Goal: Communication & Community: Answer question/provide support

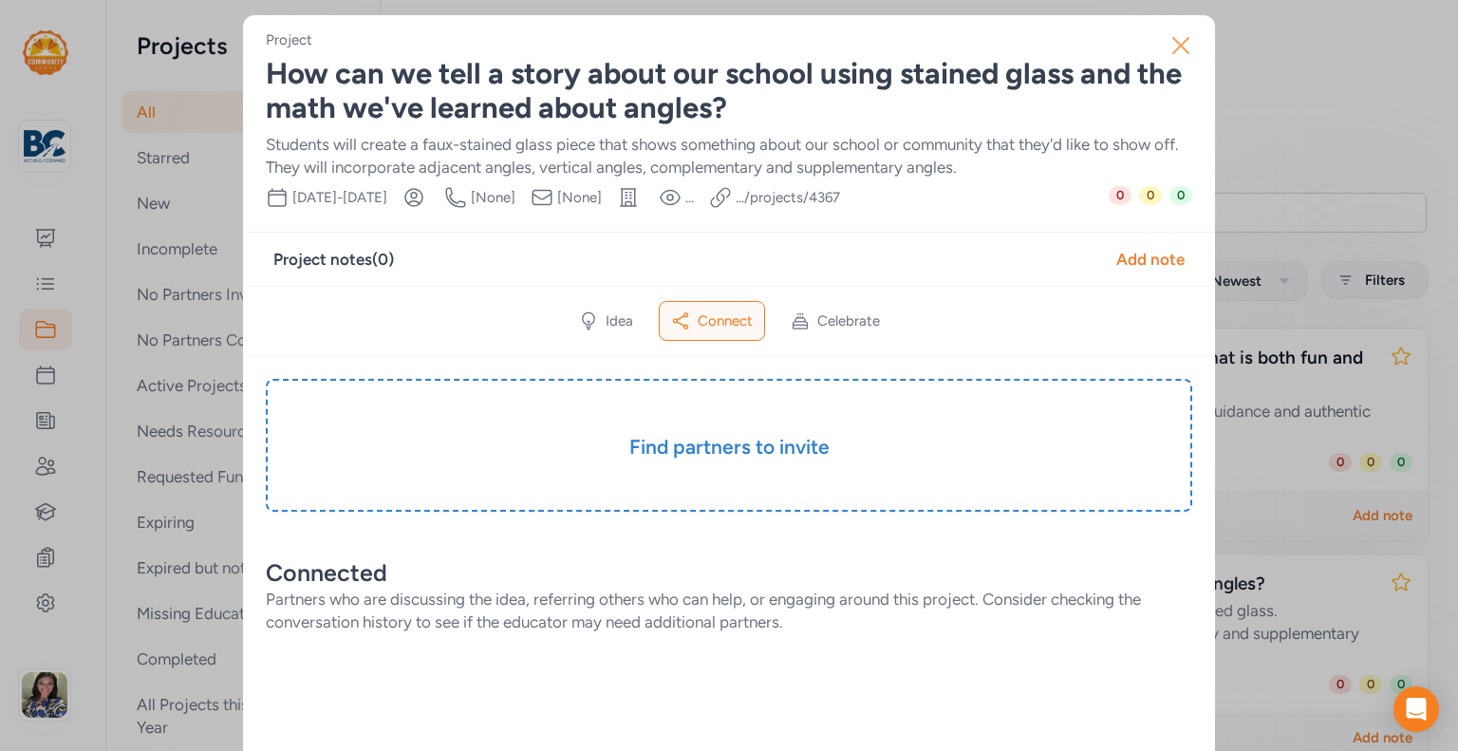
click at [1180, 44] on icon "button" at bounding box center [1180, 45] width 30 height 30
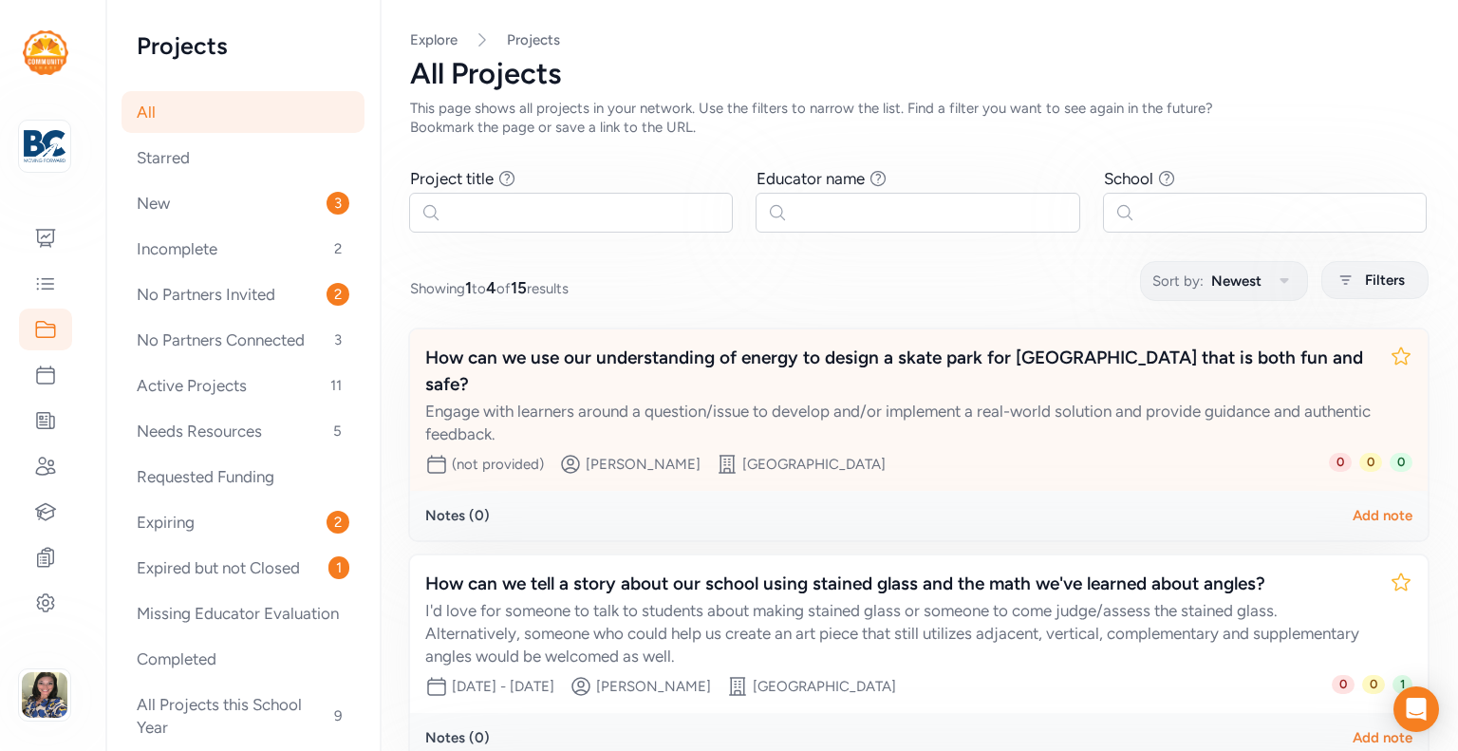
click at [694, 399] on div "Engage with learners around a question/issue to develop and/or implement a real…" at bounding box center [899, 422] width 949 height 46
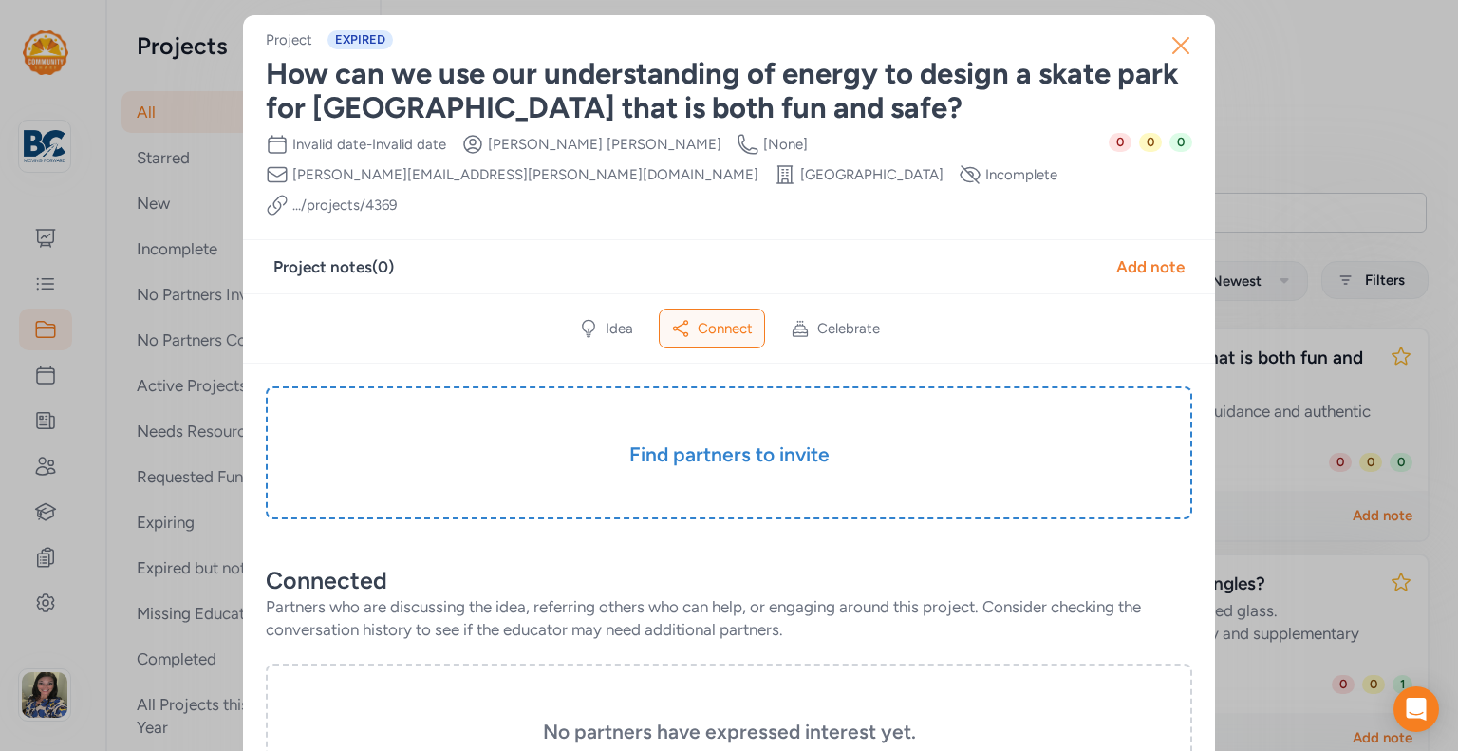
click at [1176, 34] on icon "button" at bounding box center [1180, 45] width 30 height 30
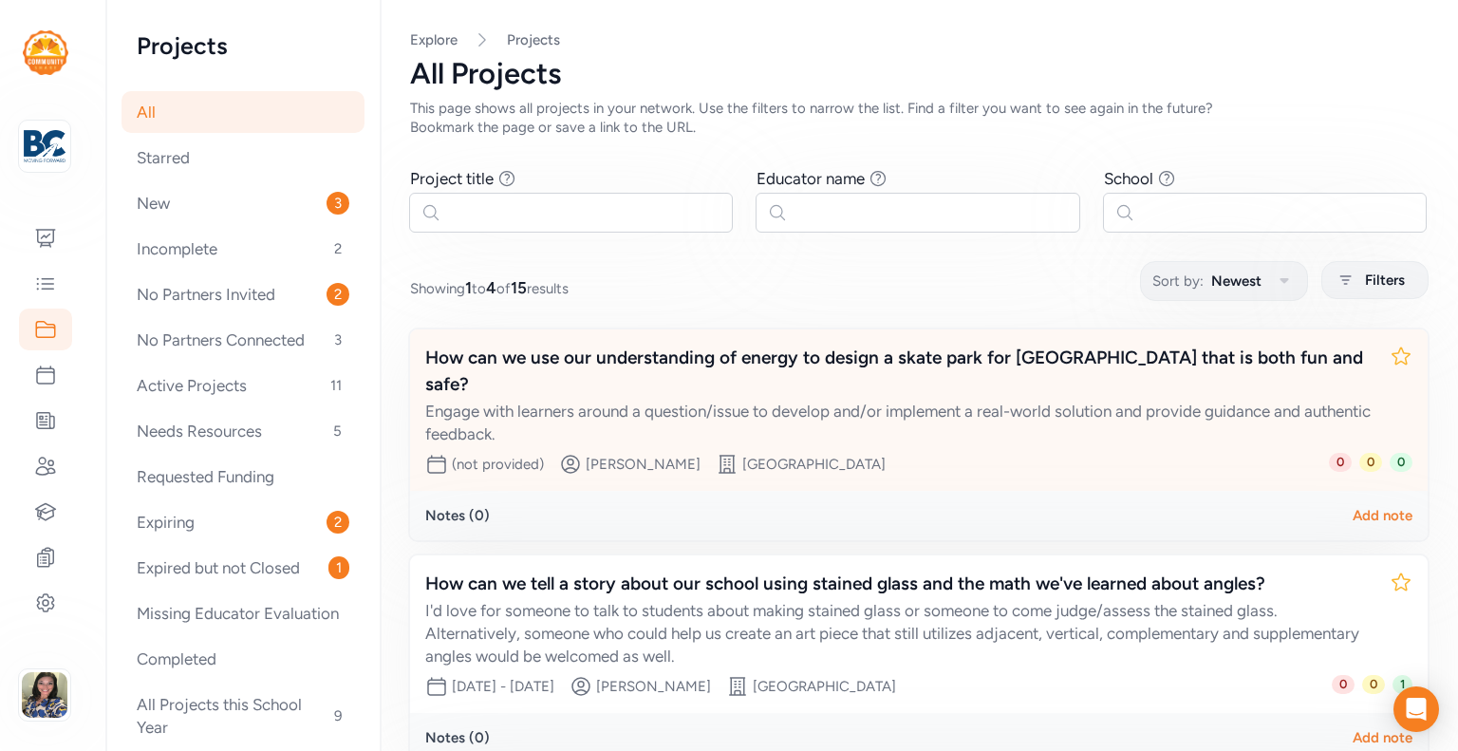
scroll to position [95, 0]
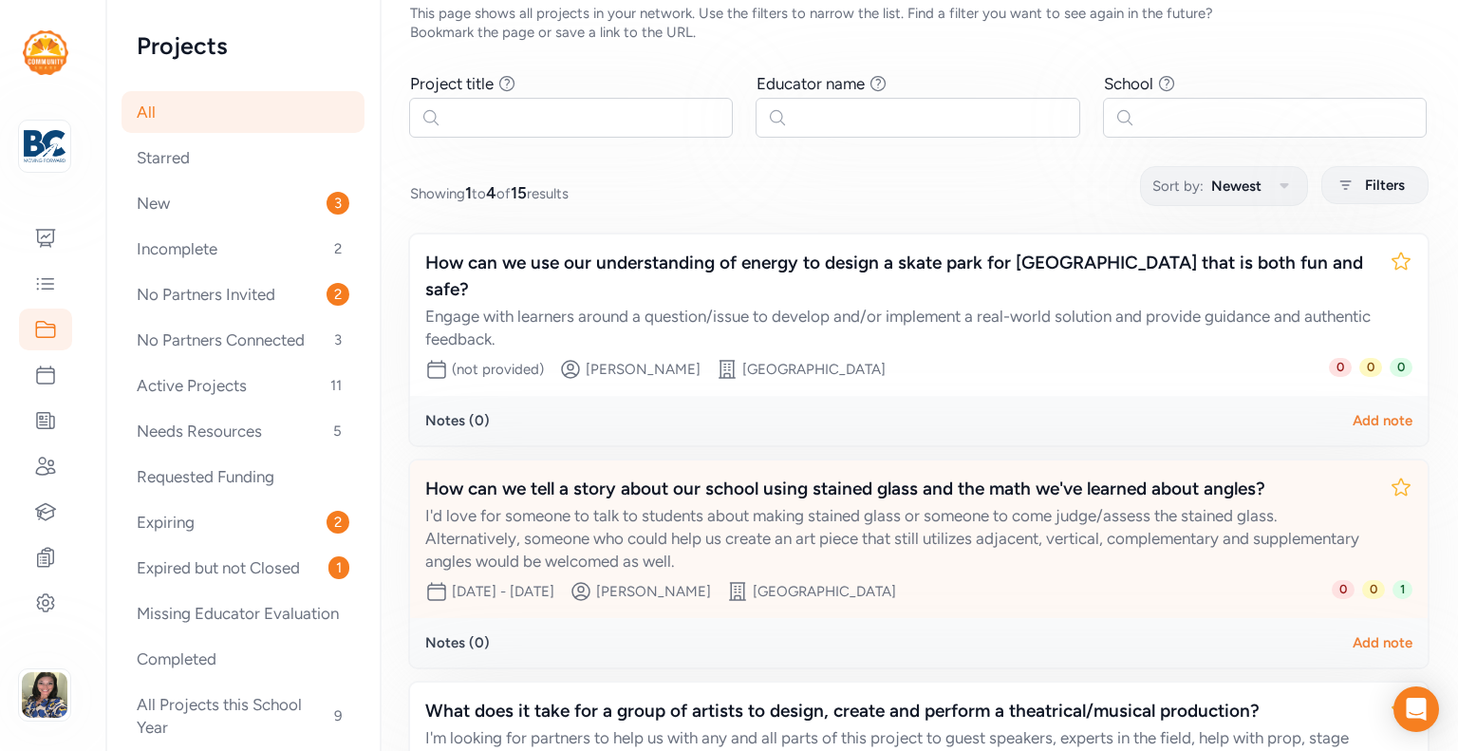
click at [593, 504] on div "I'd love for someone to talk to students about making stained glass or someone …" at bounding box center [899, 538] width 949 height 68
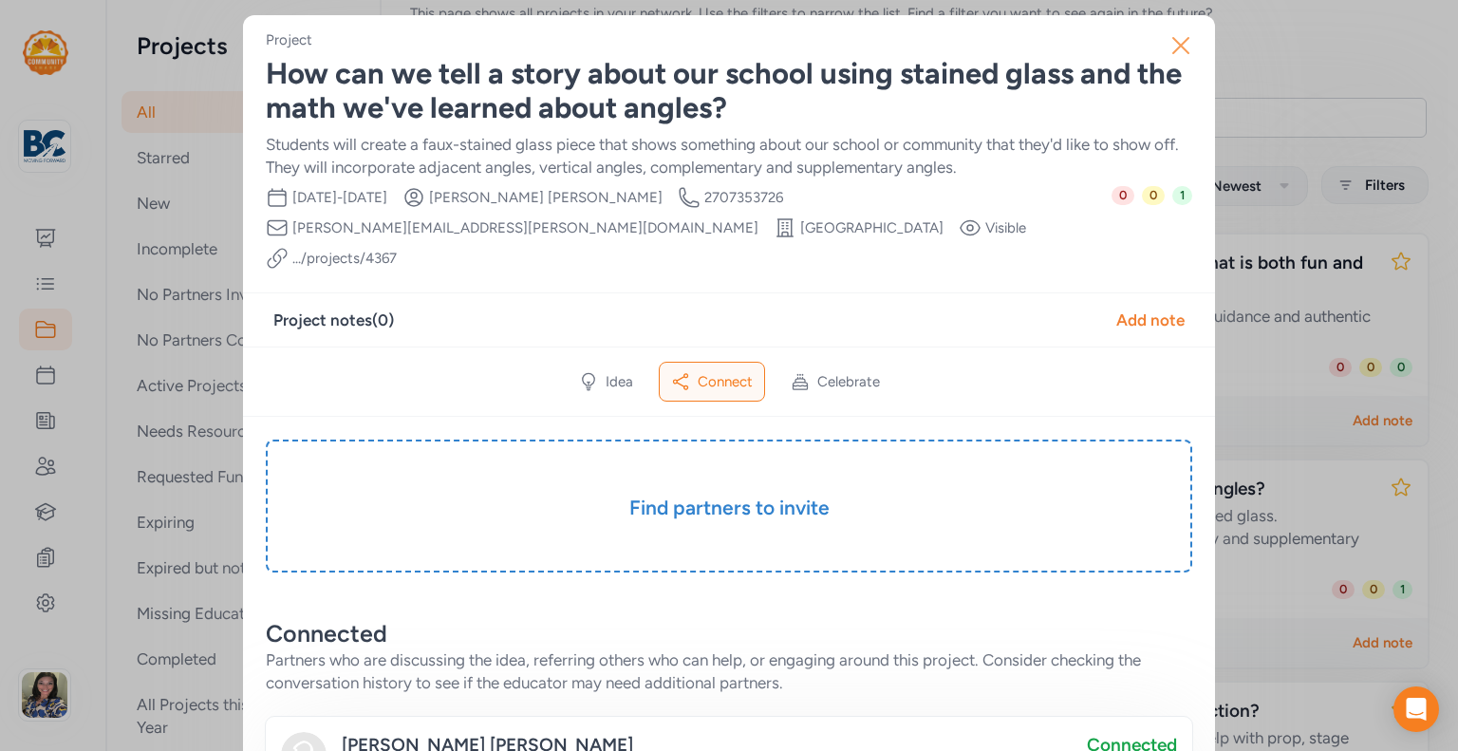
click at [1173, 41] on icon "button" at bounding box center [1180, 45] width 15 height 15
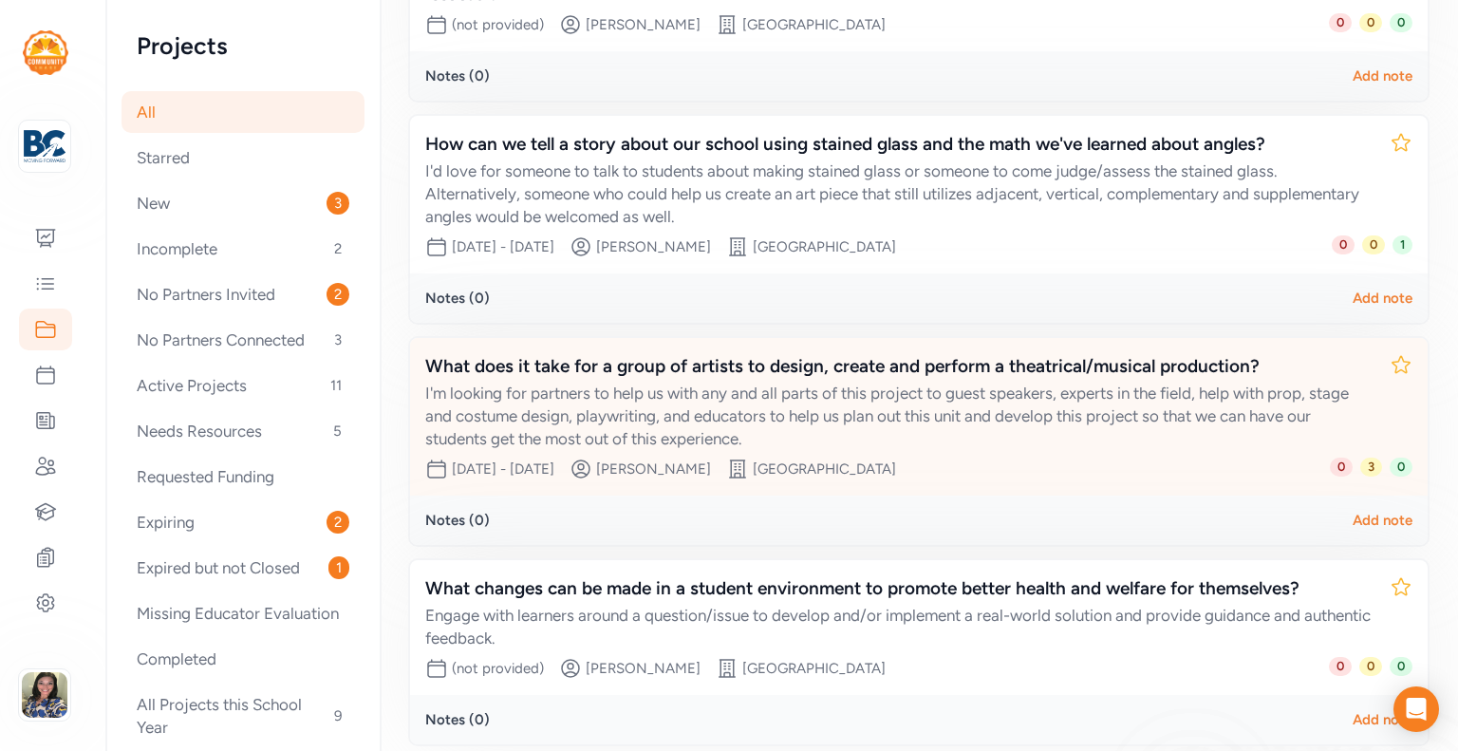
scroll to position [499, 0]
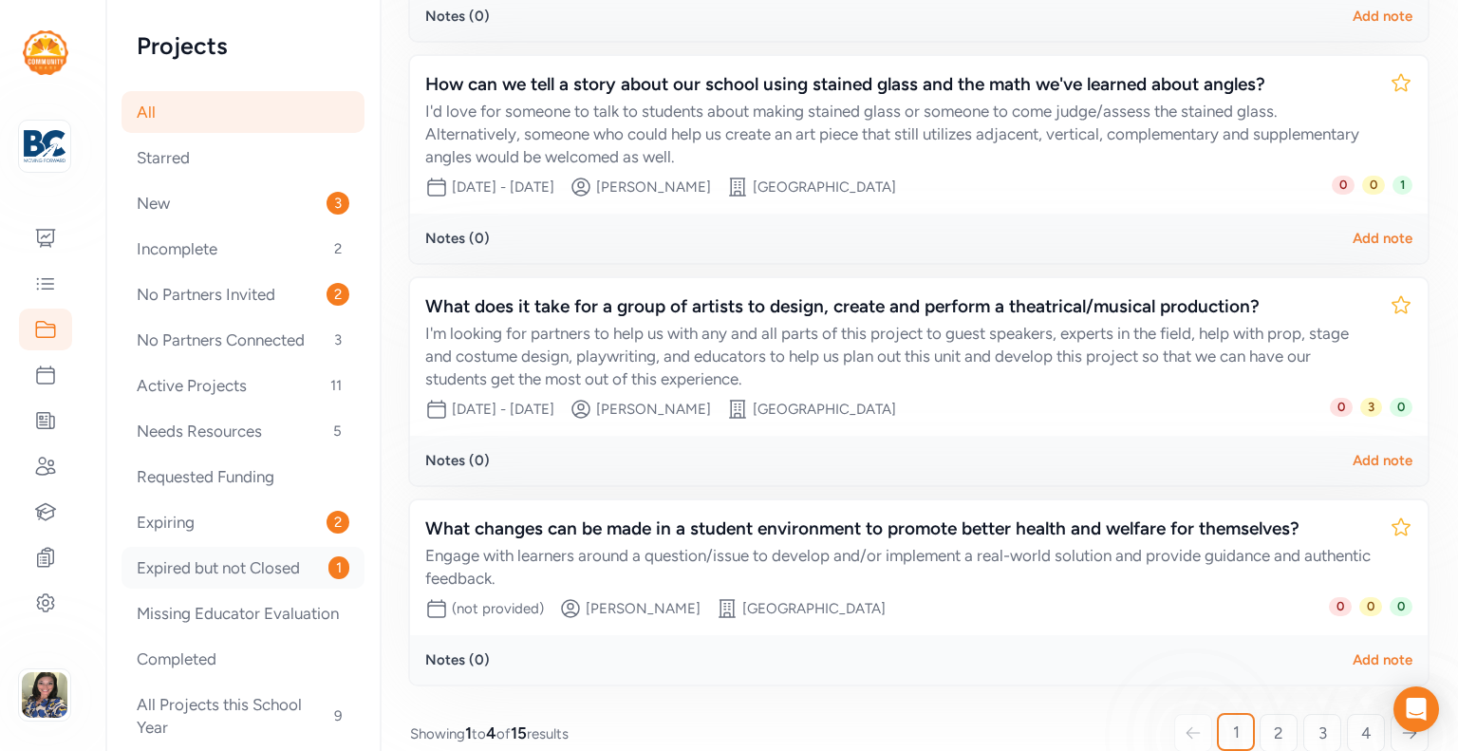
click at [307, 567] on div "Expired but not Closed 1" at bounding box center [242, 568] width 243 height 42
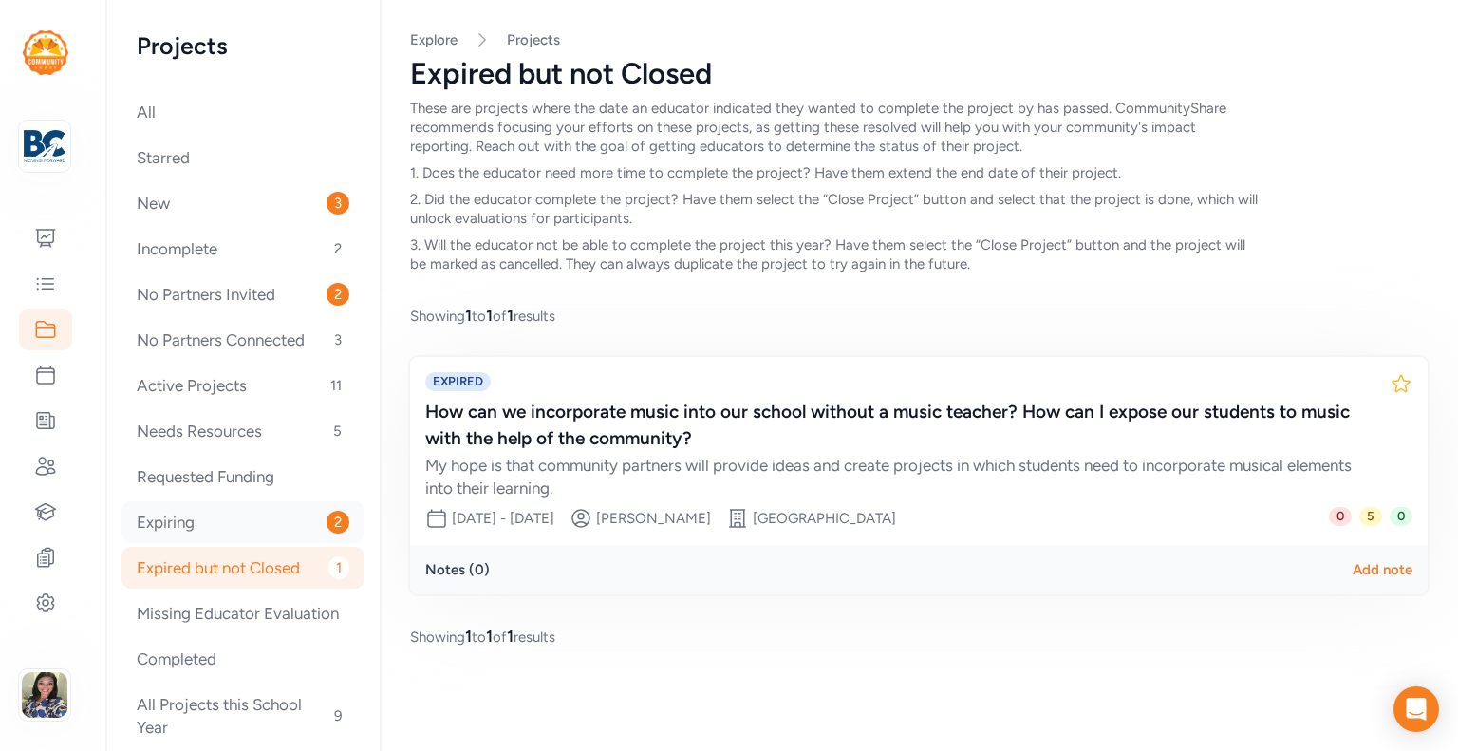
click at [269, 533] on div "Expiring 2" at bounding box center [242, 522] width 243 height 42
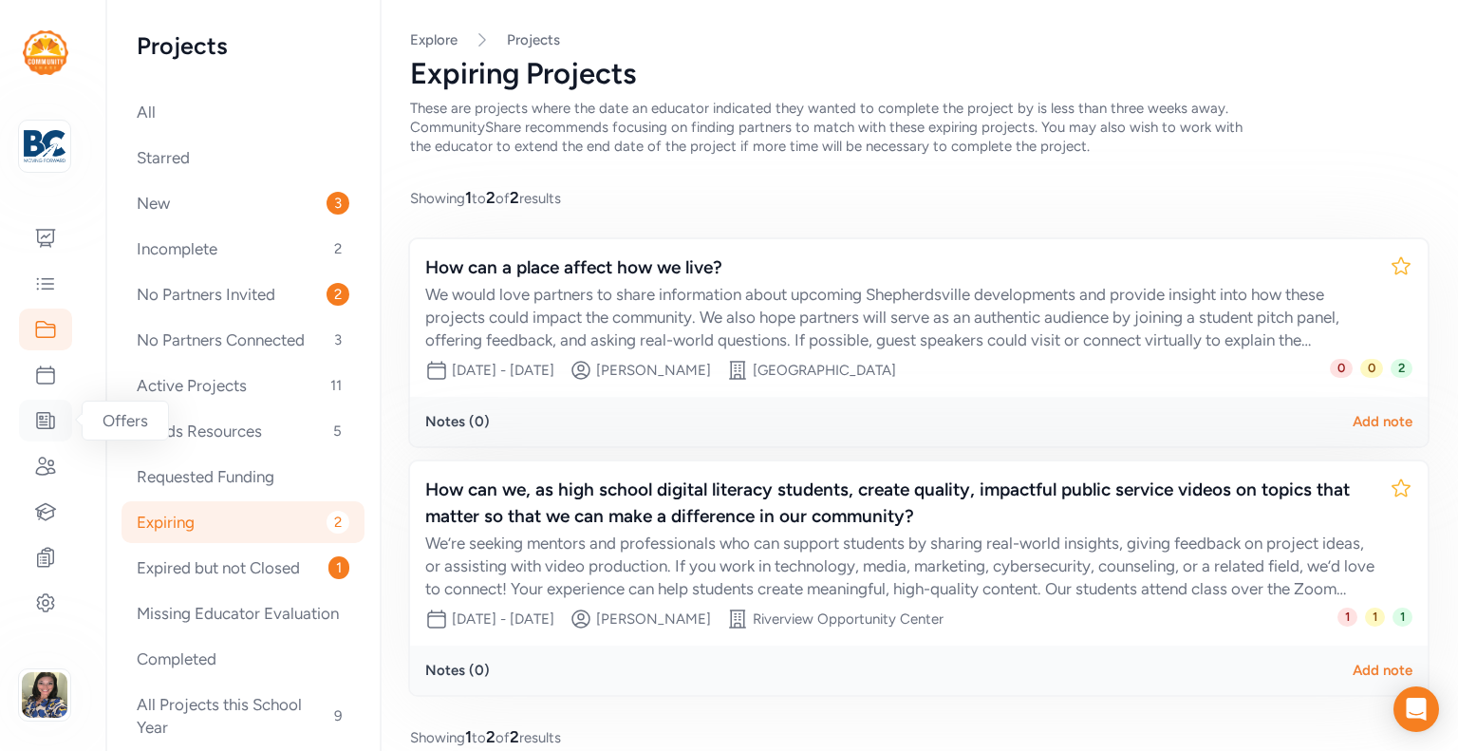
click at [45, 429] on icon at bounding box center [45, 420] width 23 height 23
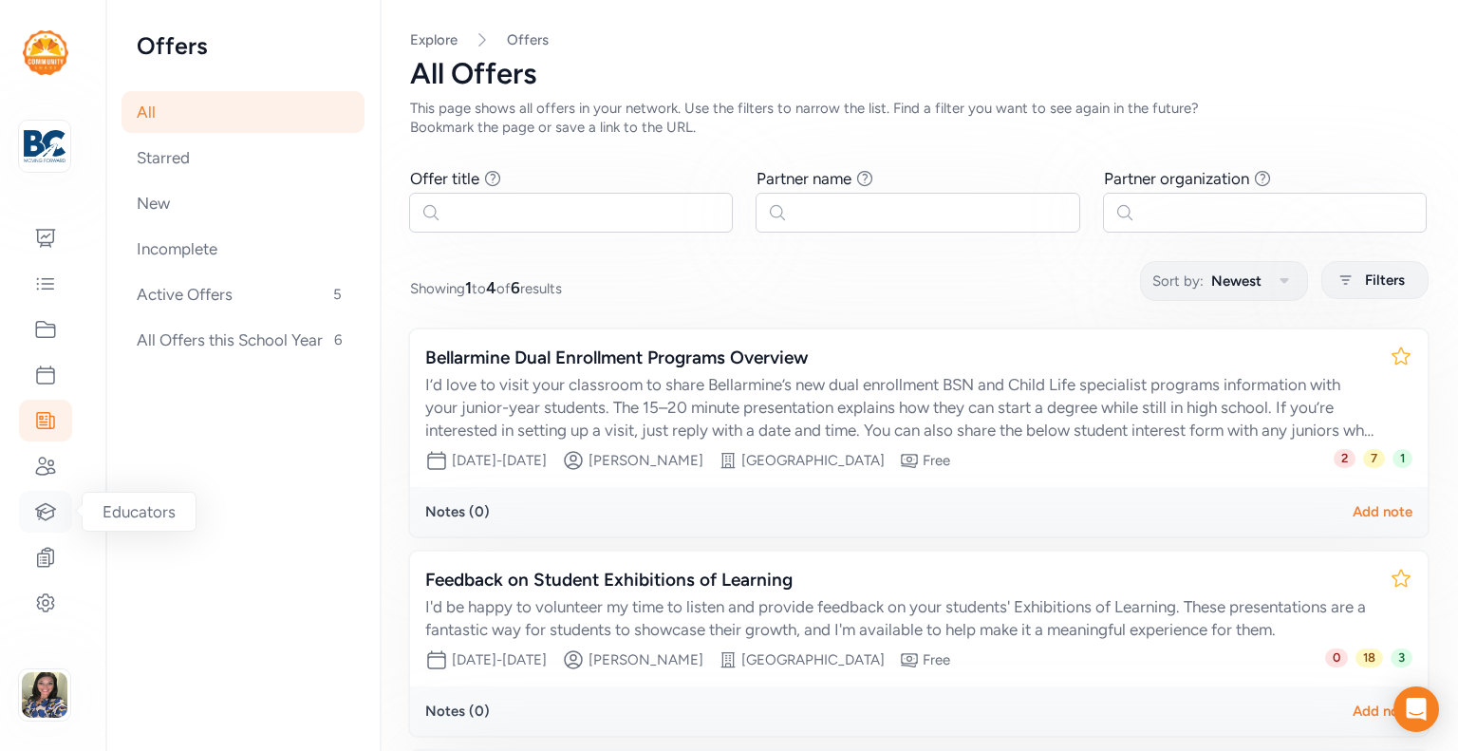
click at [38, 508] on icon at bounding box center [46, 511] width 20 height 16
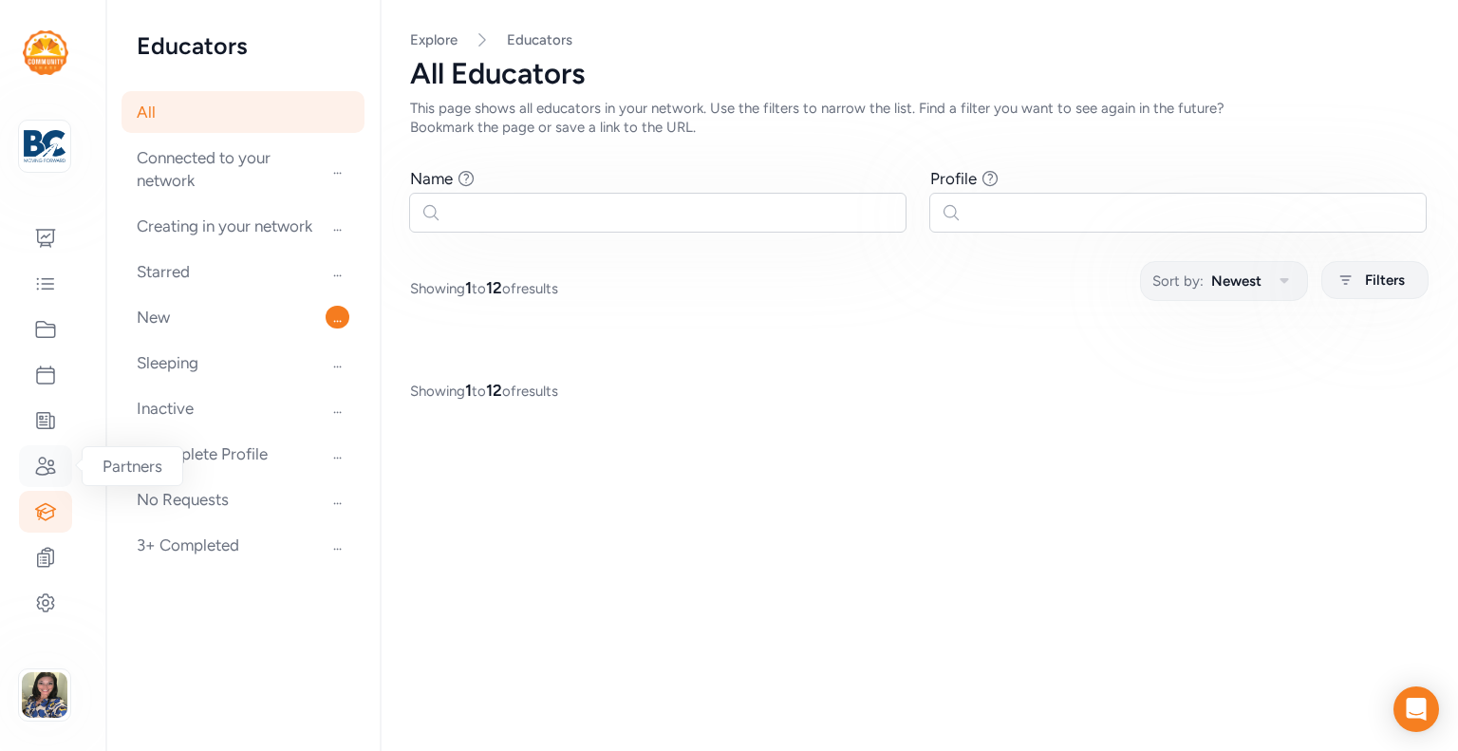
click at [37, 473] on icon at bounding box center [45, 465] width 19 height 17
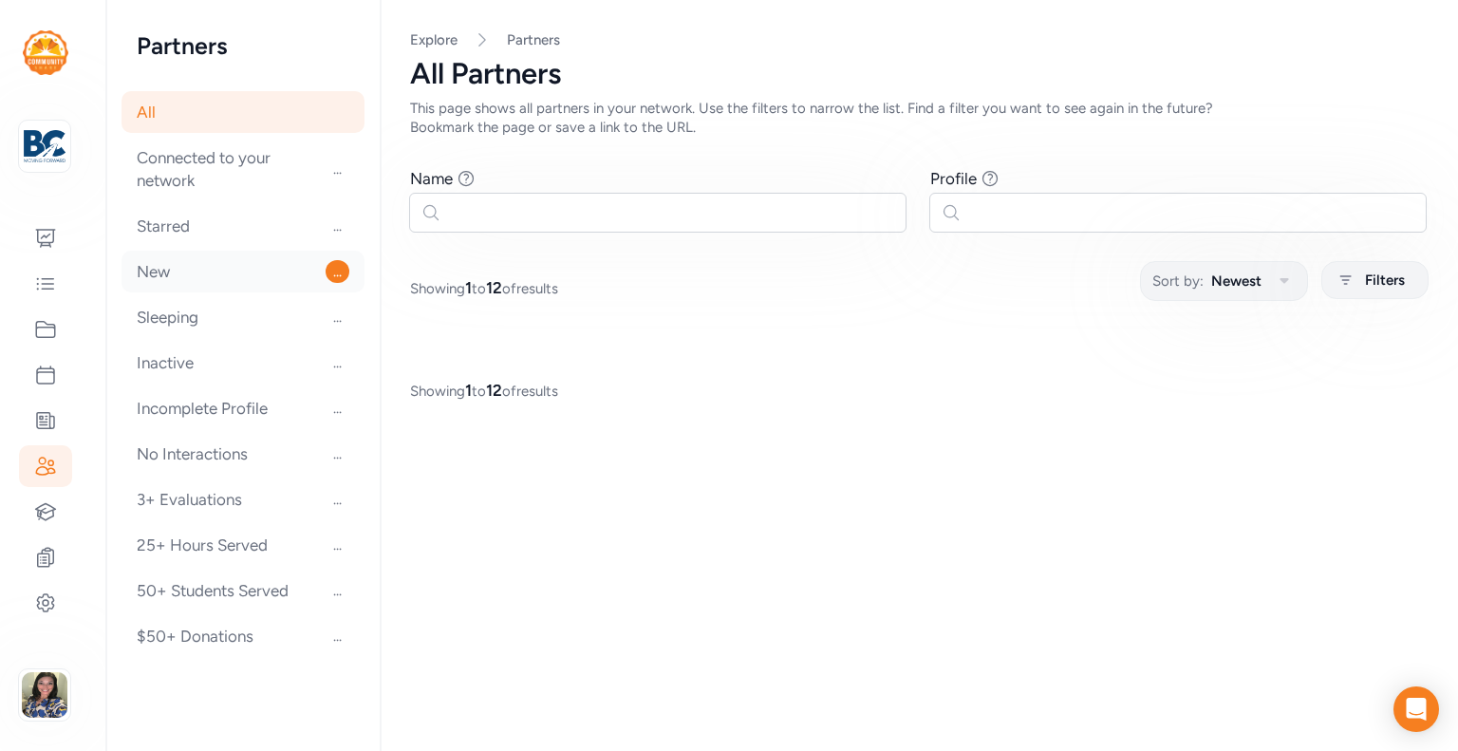
click at [223, 276] on div "New ..." at bounding box center [242, 272] width 243 height 42
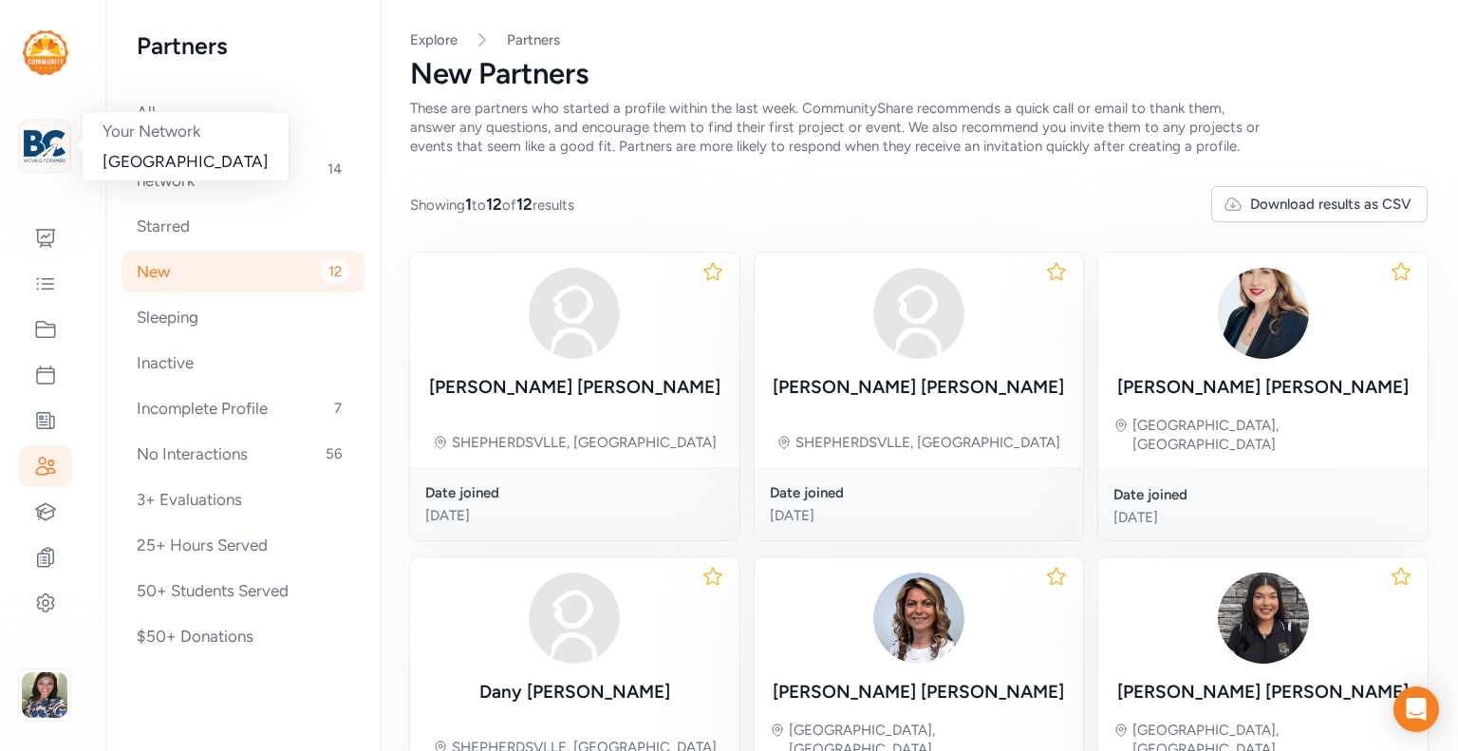
click at [61, 136] on img at bounding box center [45, 146] width 42 height 42
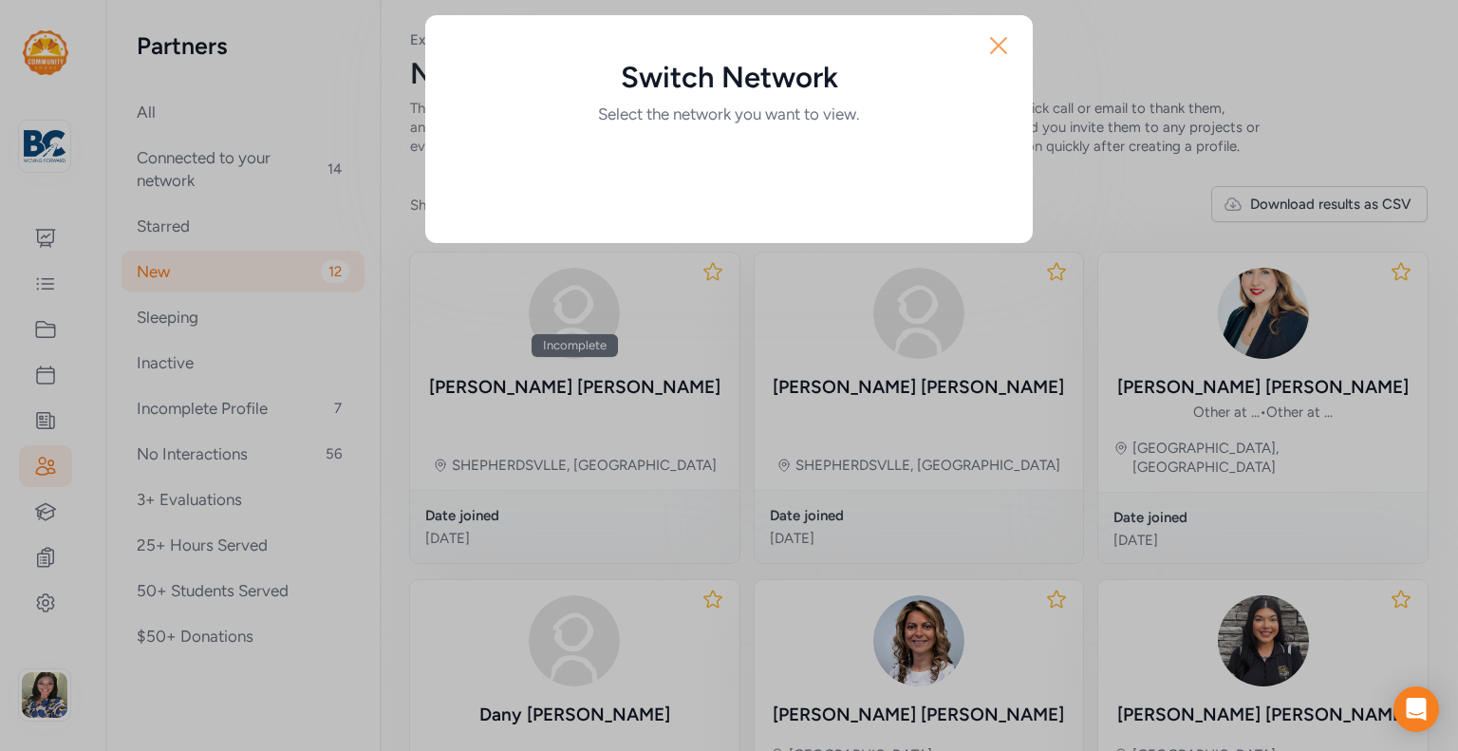
click at [991, 36] on icon "button" at bounding box center [998, 45] width 30 height 30
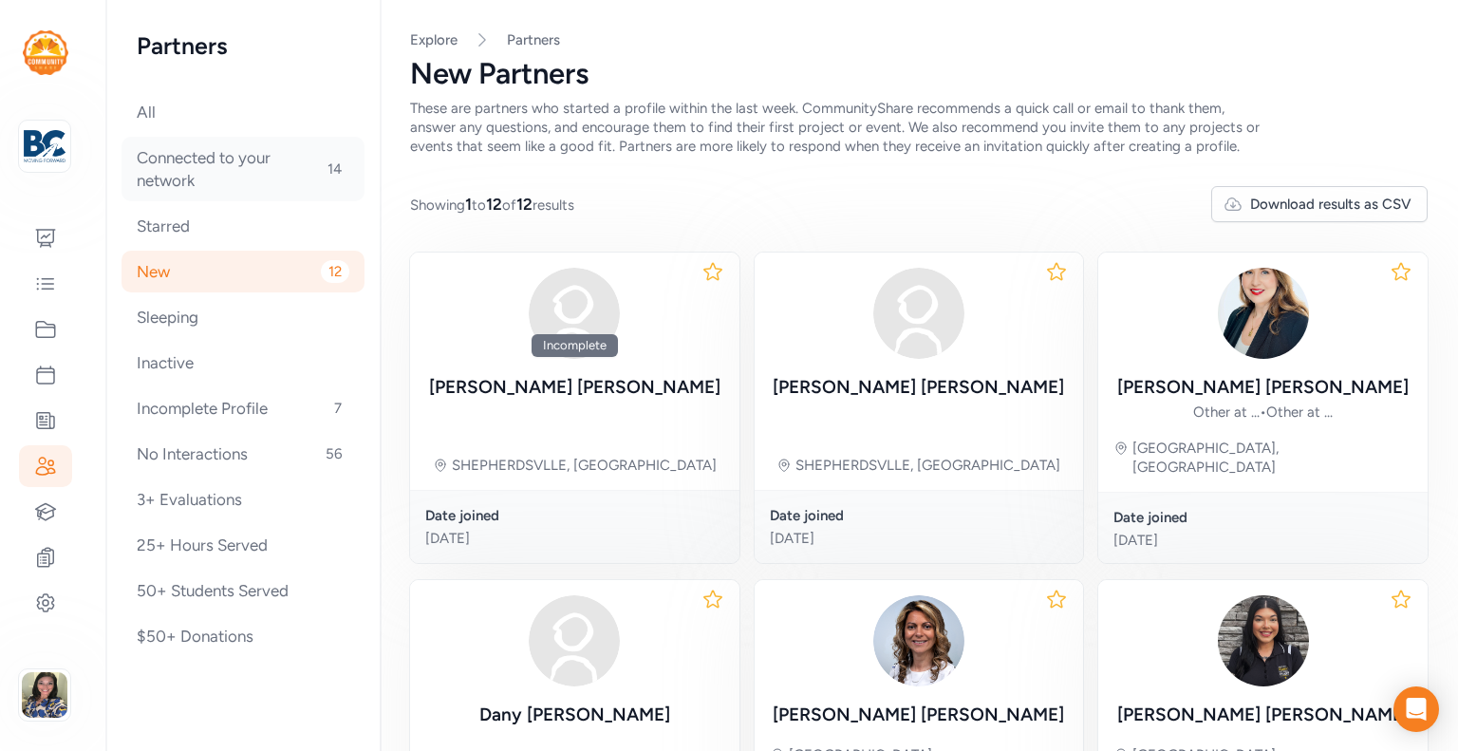
click at [200, 177] on div "Connected to your network 14" at bounding box center [242, 169] width 243 height 65
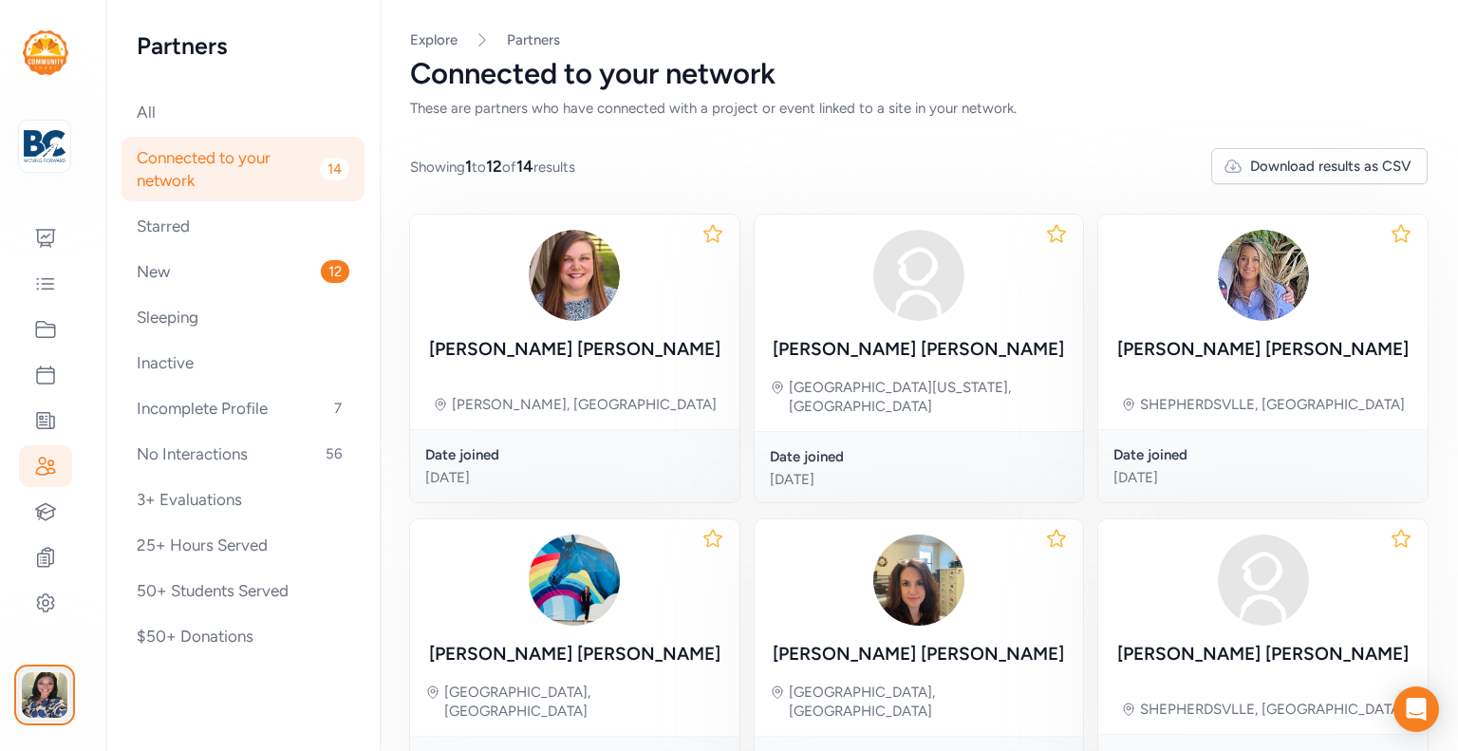
click at [43, 709] on img "button" at bounding box center [45, 695] width 46 height 46
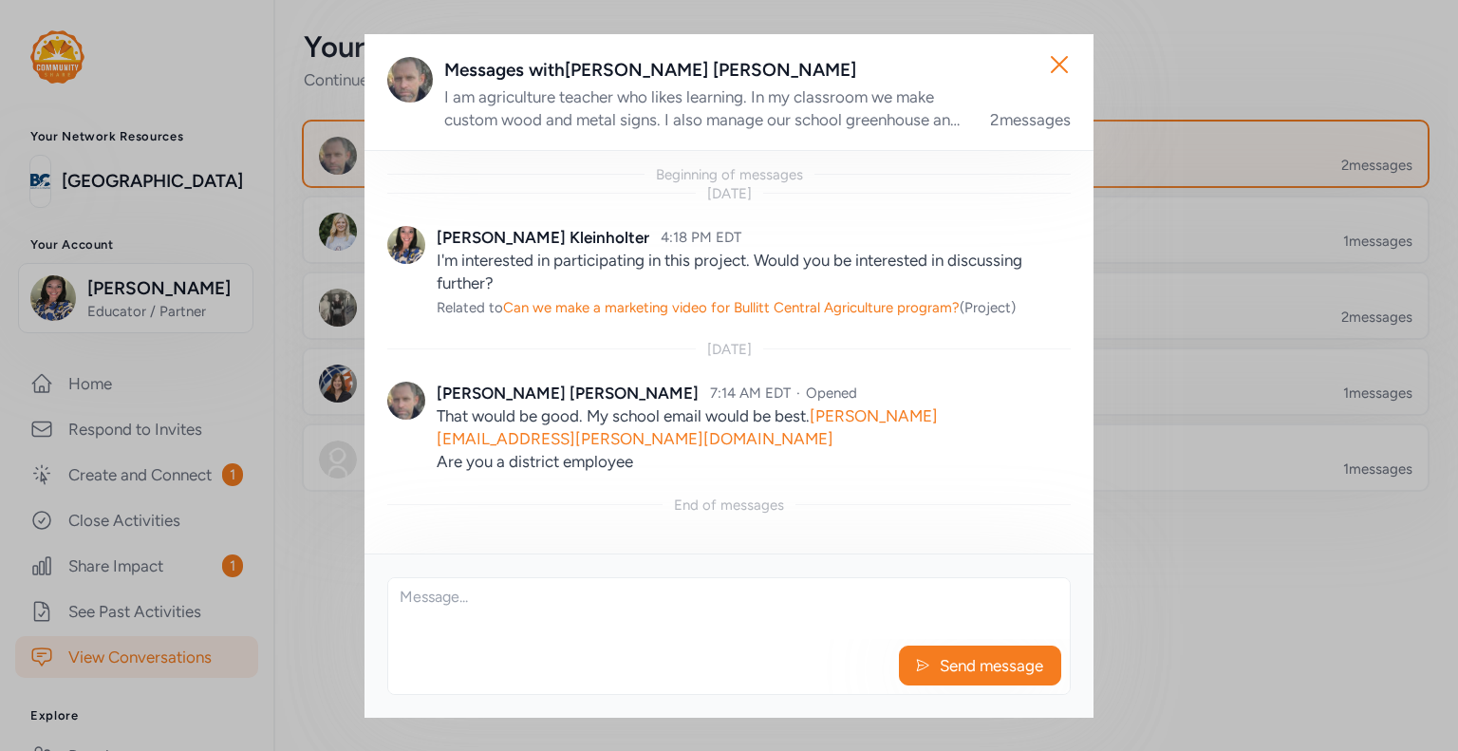
click at [520, 602] on textarea at bounding box center [728, 608] width 681 height 61
type textarea "H"
click at [1054, 65] on icon "button" at bounding box center [1059, 64] width 30 height 30
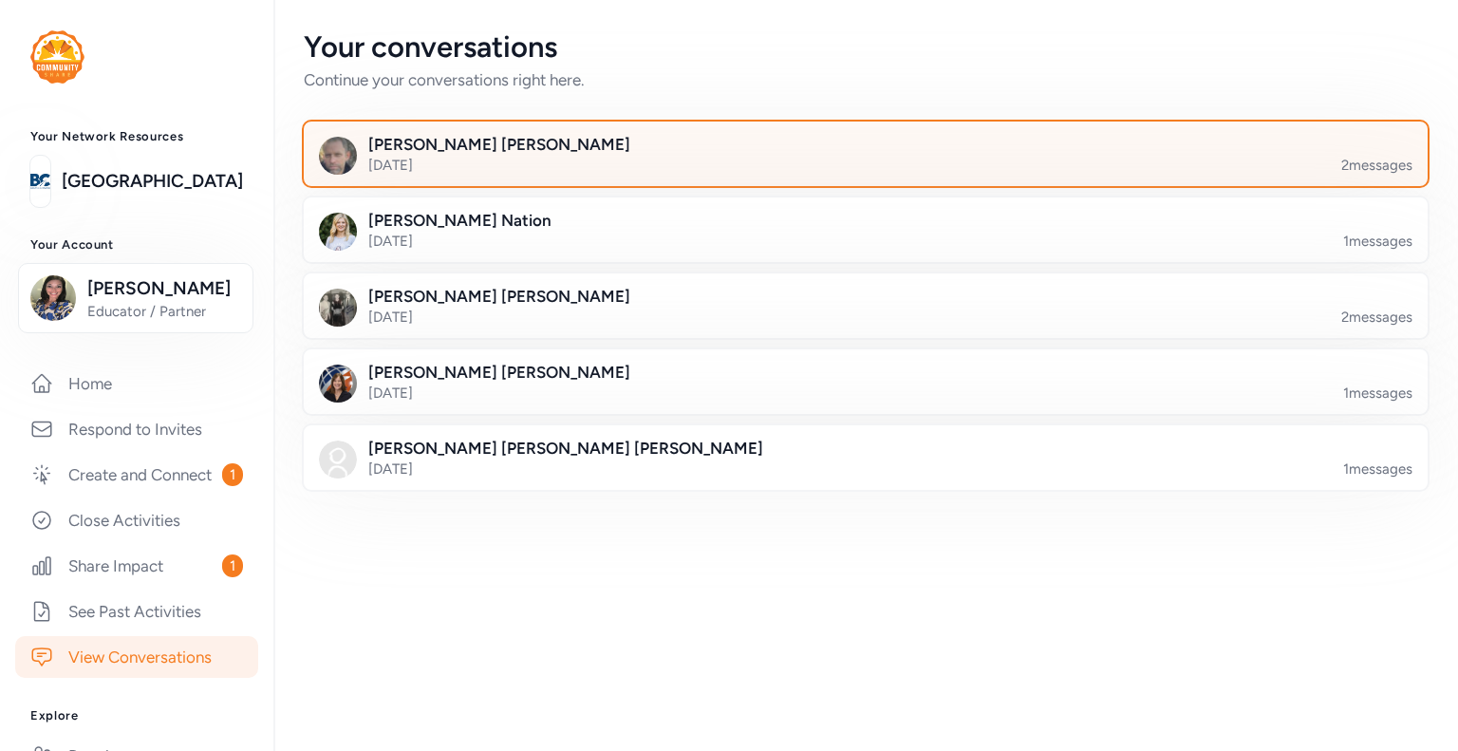
click at [402, 138] on div at bounding box center [880, 165] width 1123 height 65
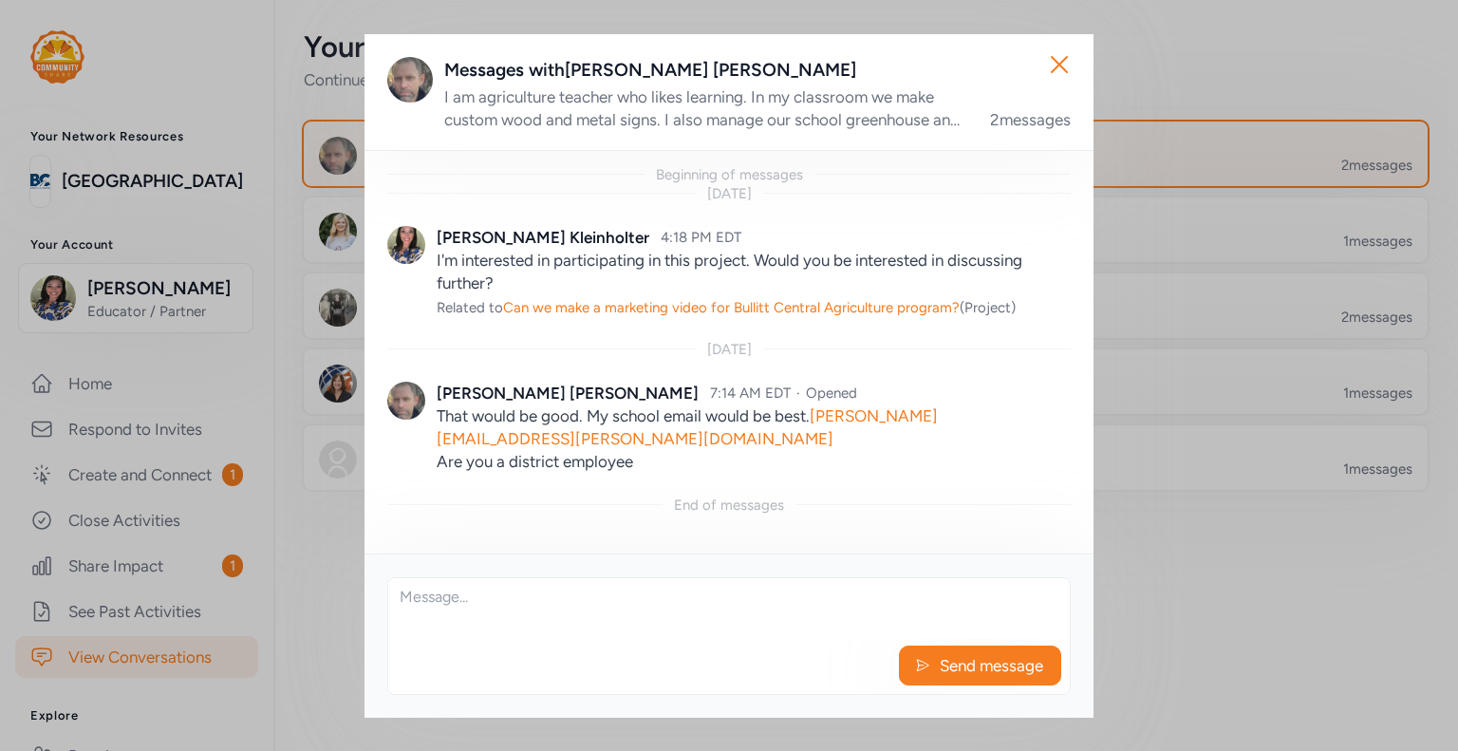
click at [729, 181] on div "Beginning of messages" at bounding box center [729, 174] width 147 height 19
click at [795, 128] on div "I am agriculture teacher who likes learning. In my classroom we make custom woo…" at bounding box center [705, 108] width 523 height 46
click at [1055, 67] on icon "button" at bounding box center [1058, 64] width 15 height 15
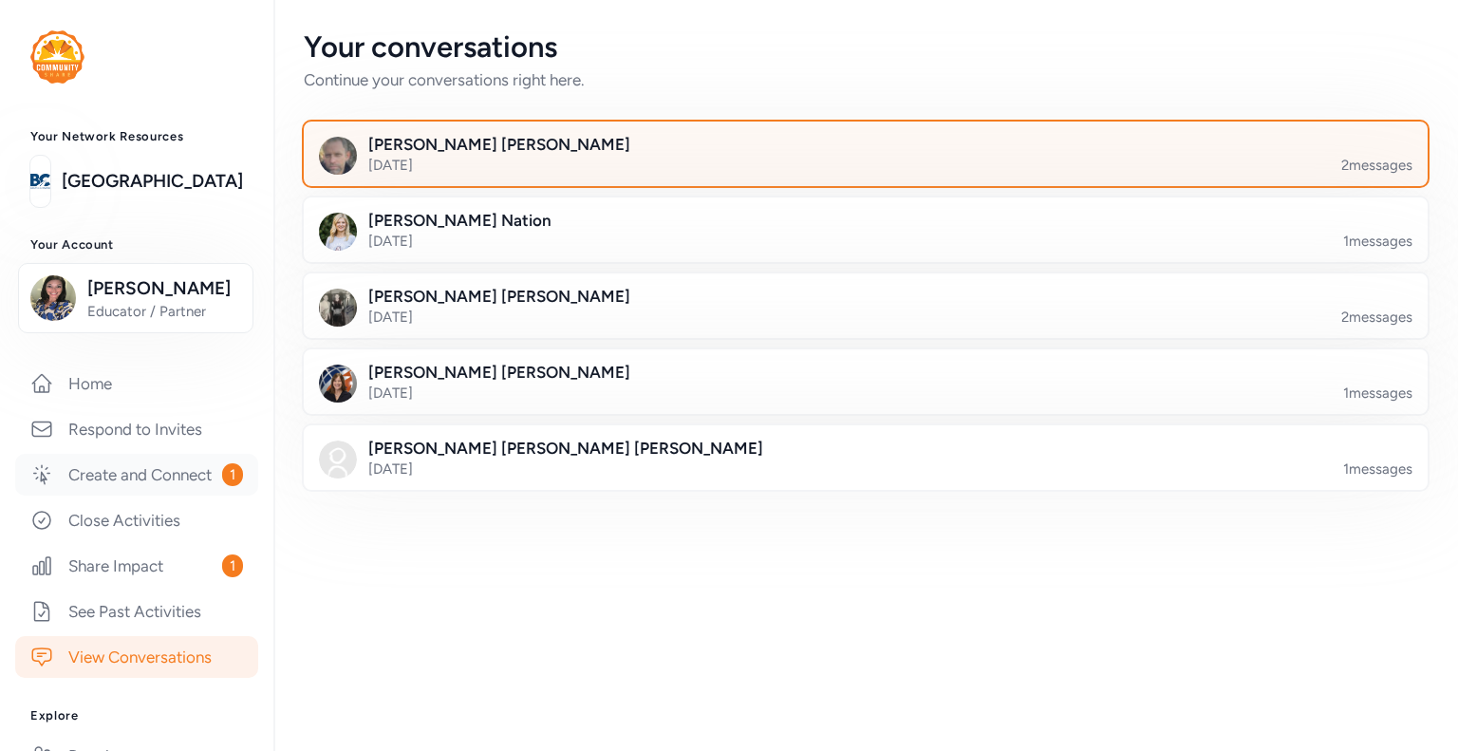
click at [122, 495] on link "Create and Connect 1" at bounding box center [136, 475] width 243 height 42
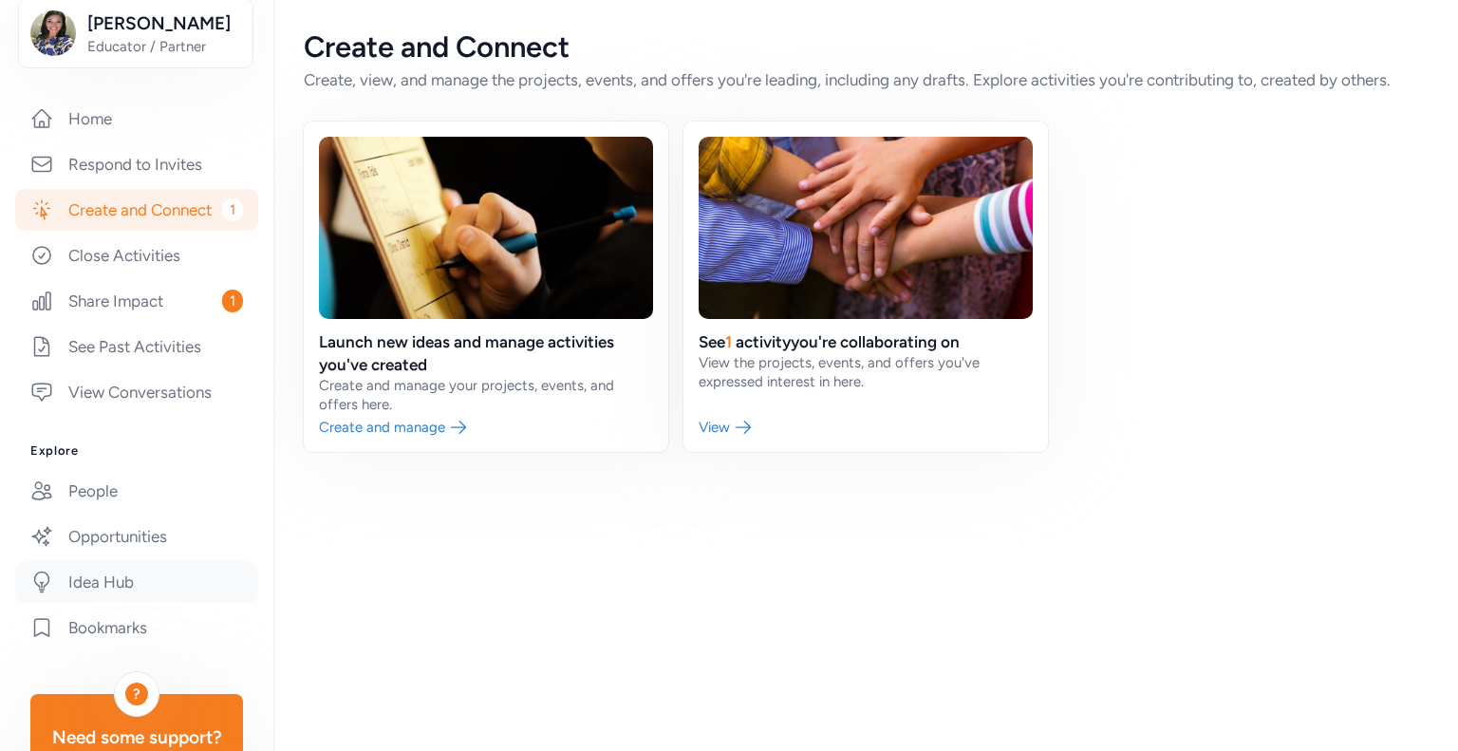
scroll to position [285, 0]
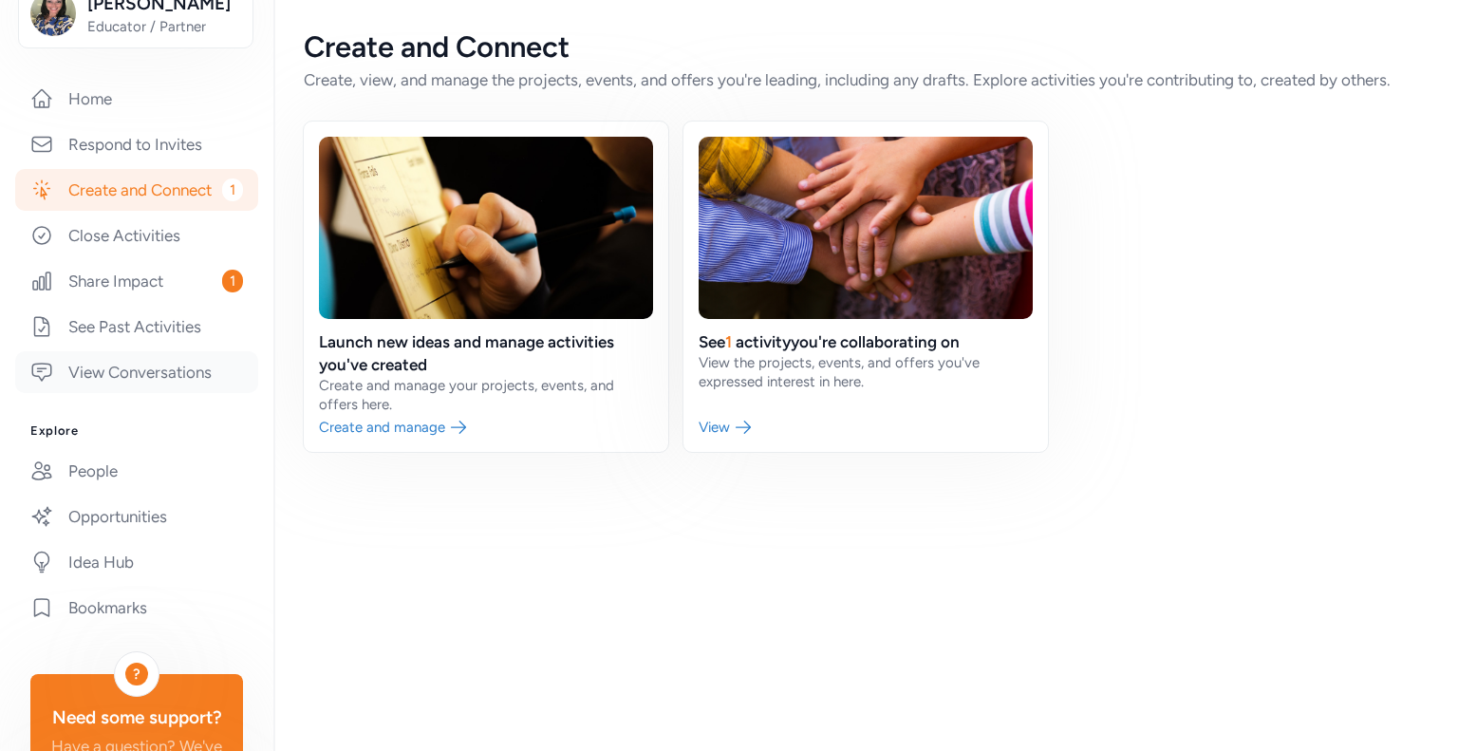
click at [136, 393] on link "View Conversations" at bounding box center [136, 372] width 243 height 42
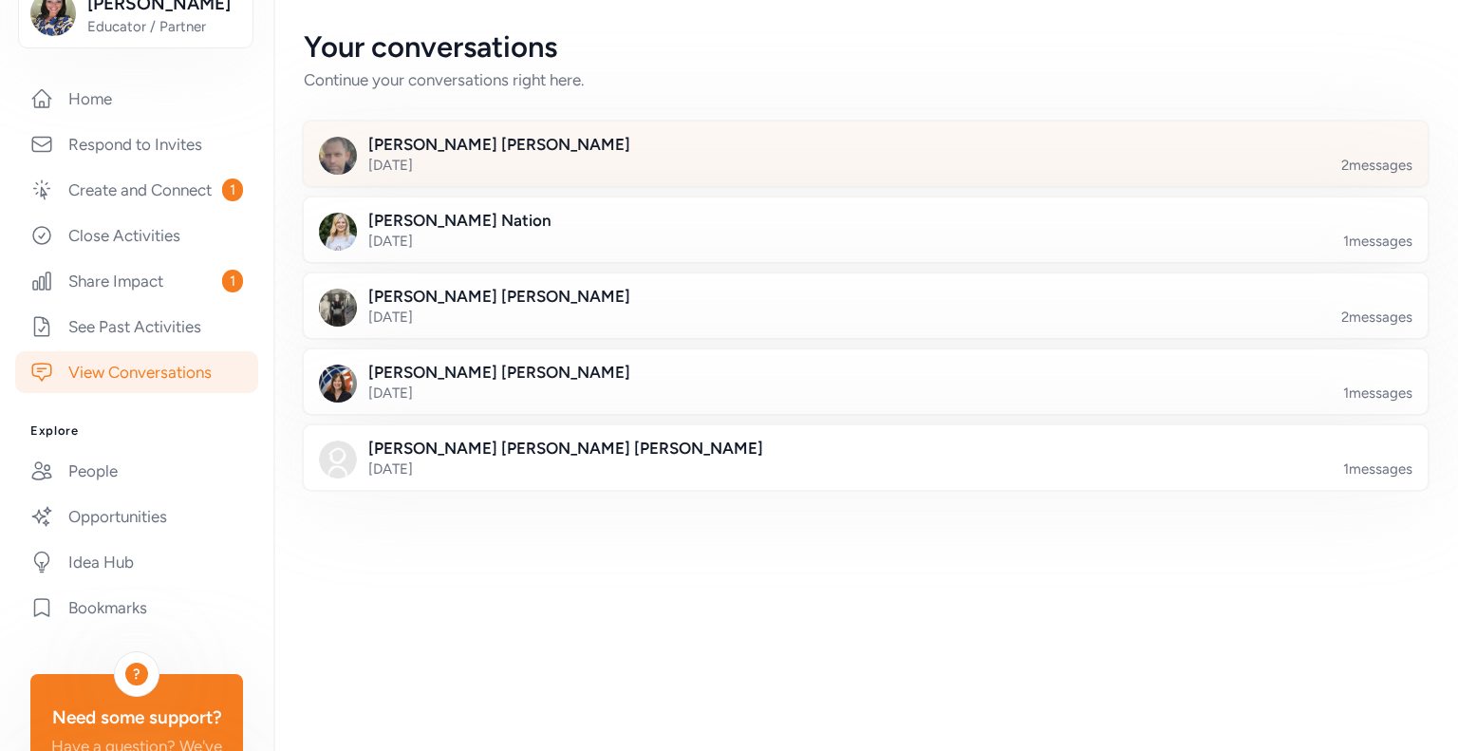
click at [372, 152] on div at bounding box center [880, 165] width 1123 height 65
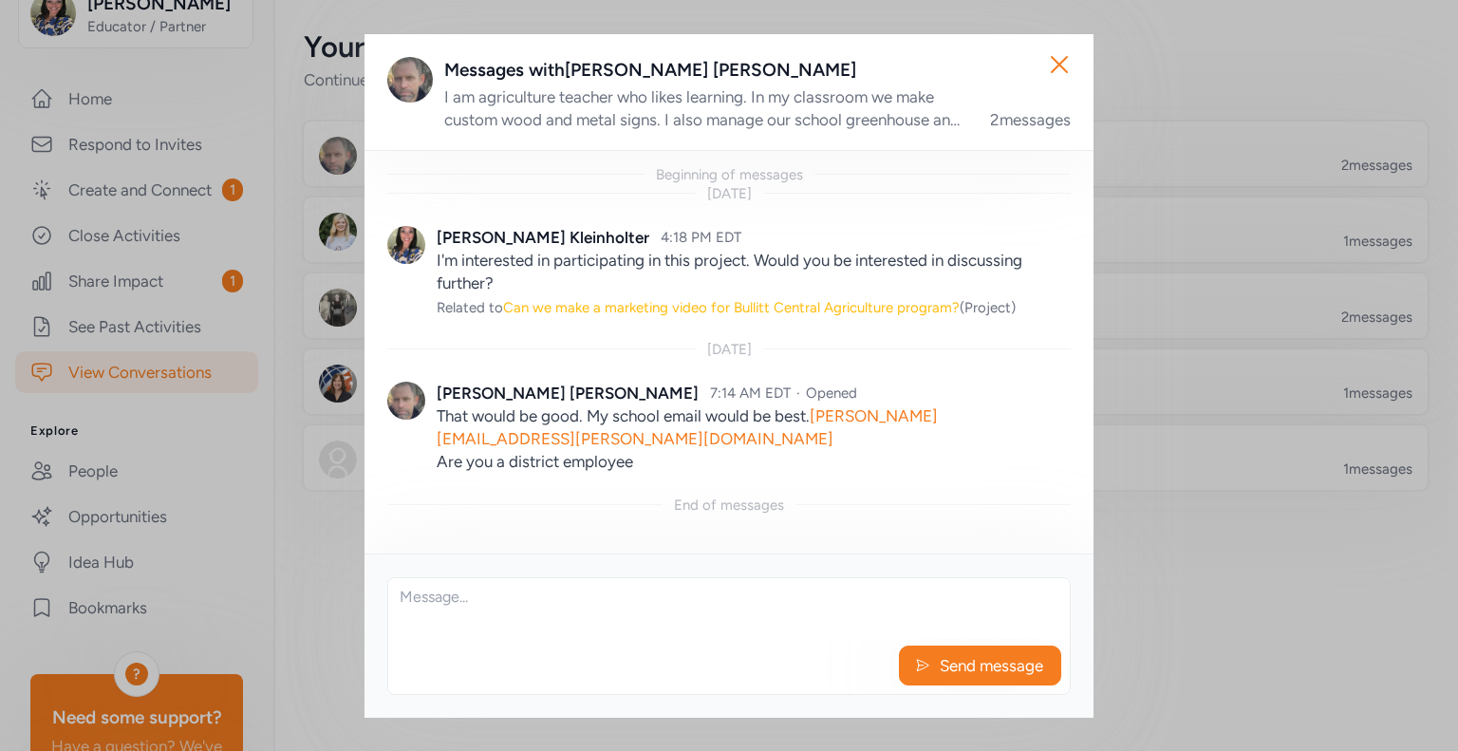
click at [682, 308] on span "Can we make a marketing video for Bullitt Central Agriculture program?" at bounding box center [731, 307] width 456 height 17
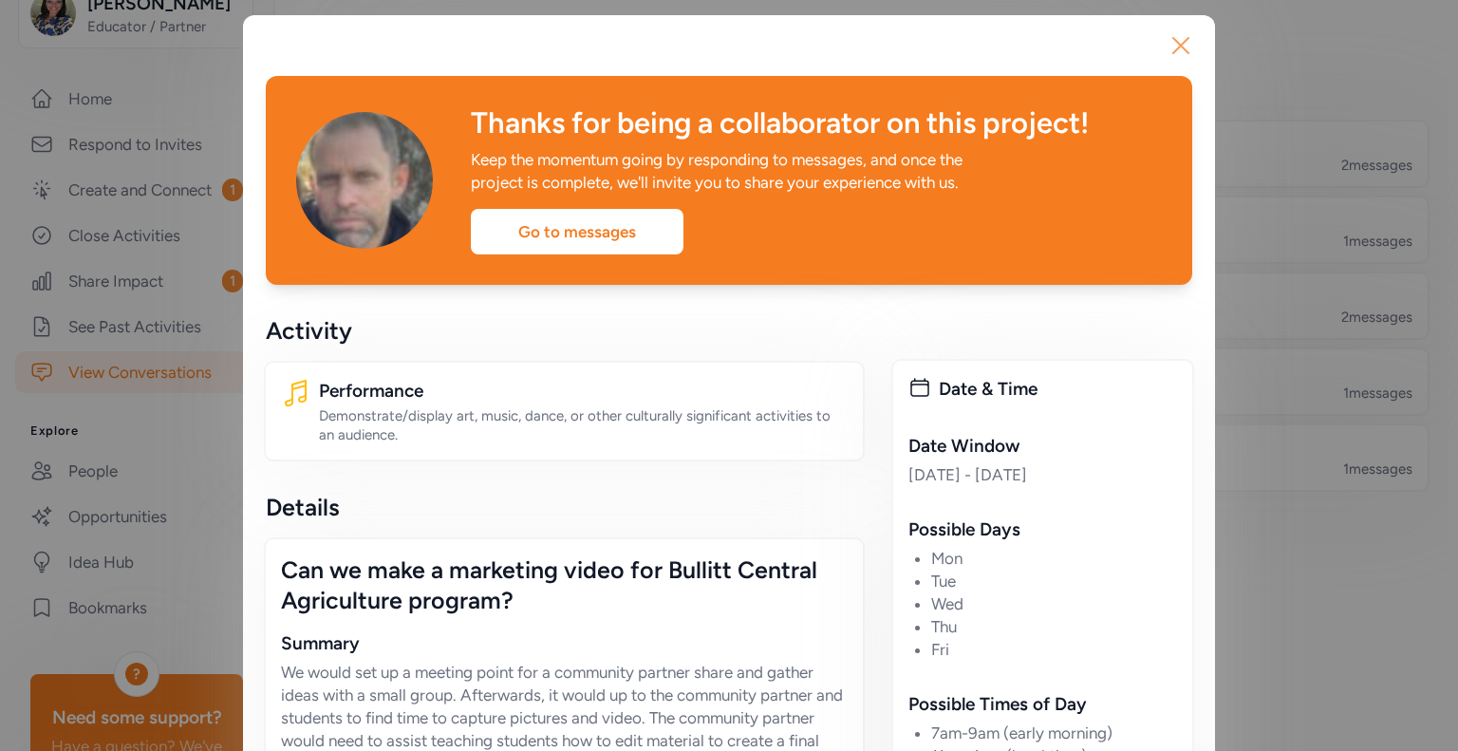
click at [1173, 50] on icon "button" at bounding box center [1180, 45] width 15 height 15
